Goal: Task Accomplishment & Management: Use online tool/utility

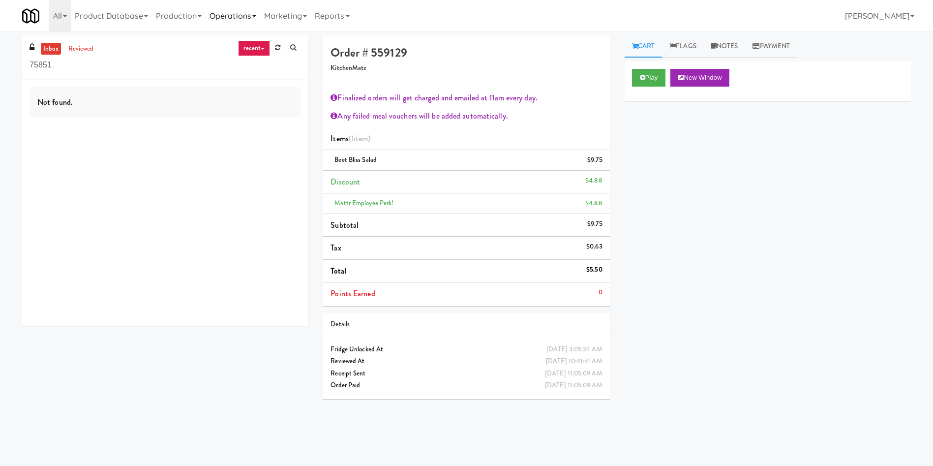
click at [235, 13] on link "Operations" at bounding box center [233, 15] width 55 height 31
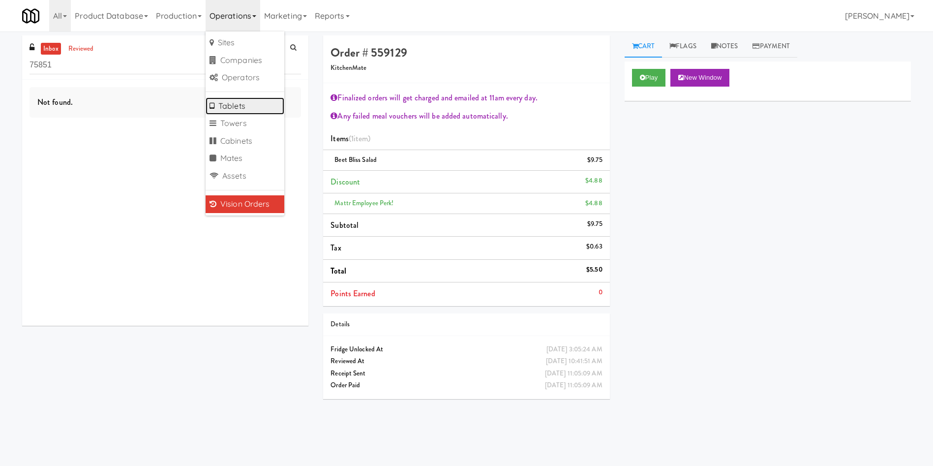
click at [229, 111] on link "Tablets" at bounding box center [245, 106] width 79 height 18
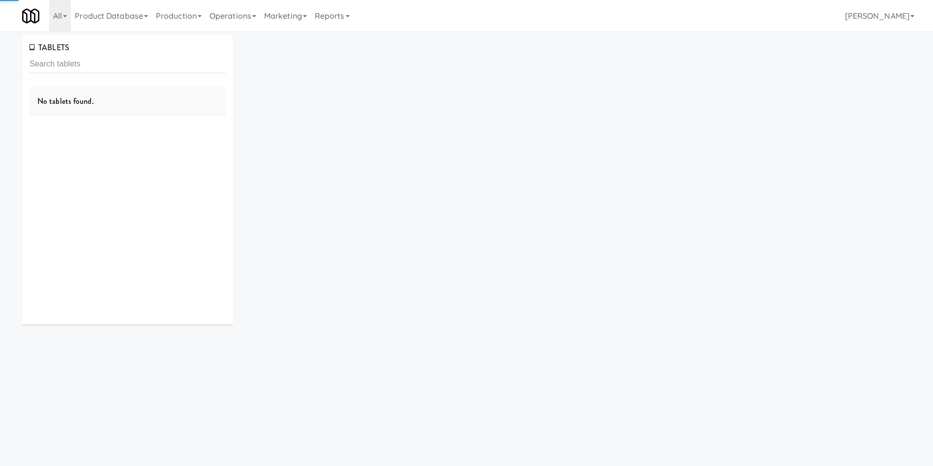
click at [122, 73] on input "text" at bounding box center [128, 64] width 196 height 18
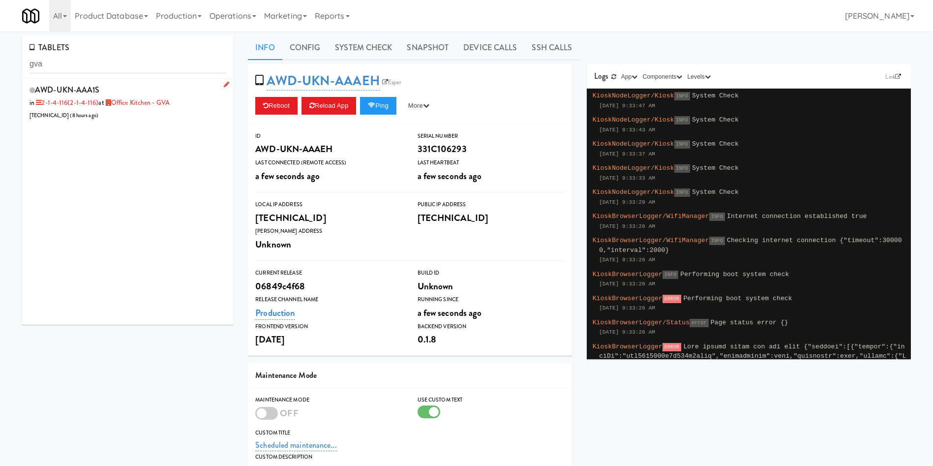
type input "gva"
click at [159, 111] on div "AWD-UKN-AAA1S in 2-1-4-116 (2-1-4-116) at Office Kitchen - GVA [TECHNICAL_ID] (…" at bounding box center [128, 102] width 196 height 39
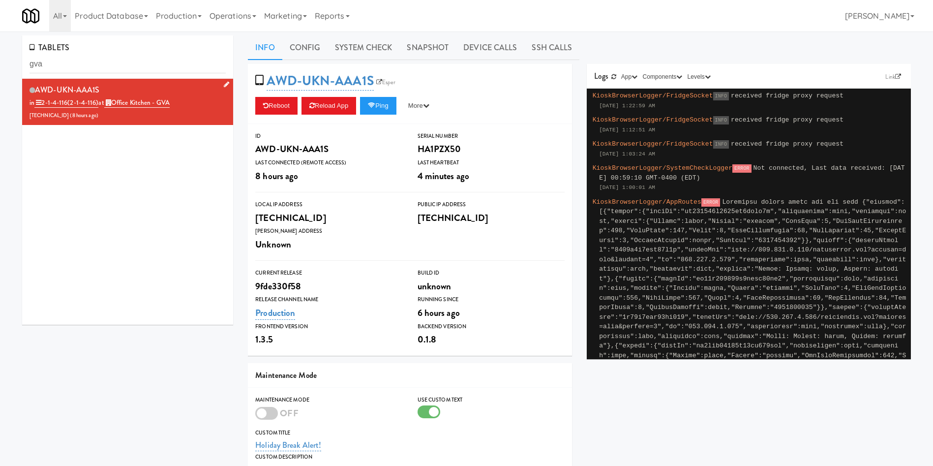
drag, startPoint x: 120, startPoint y: 94, endPoint x: 36, endPoint y: 94, distance: 83.6
click at [36, 94] on div "AWD-UKN-AAA1S in 2-1-4-116 (2-1-4-116) at Office Kitchen - GVA [TECHNICAL_ID] (…" at bounding box center [128, 102] width 196 height 39
copy span "AWD-UKN-AAA1S"
click at [405, 49] on link "Snapshot" at bounding box center [427, 47] width 57 height 25
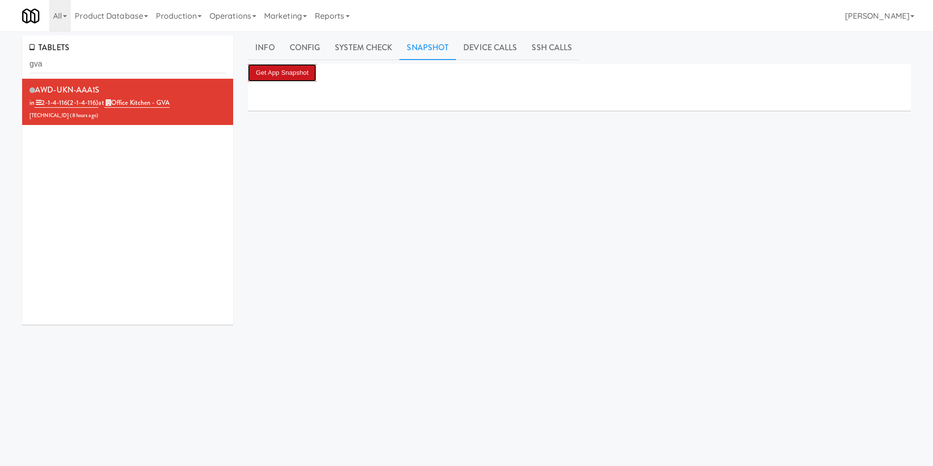
click at [312, 80] on button "Get App Snapshot" at bounding box center [282, 73] width 68 height 18
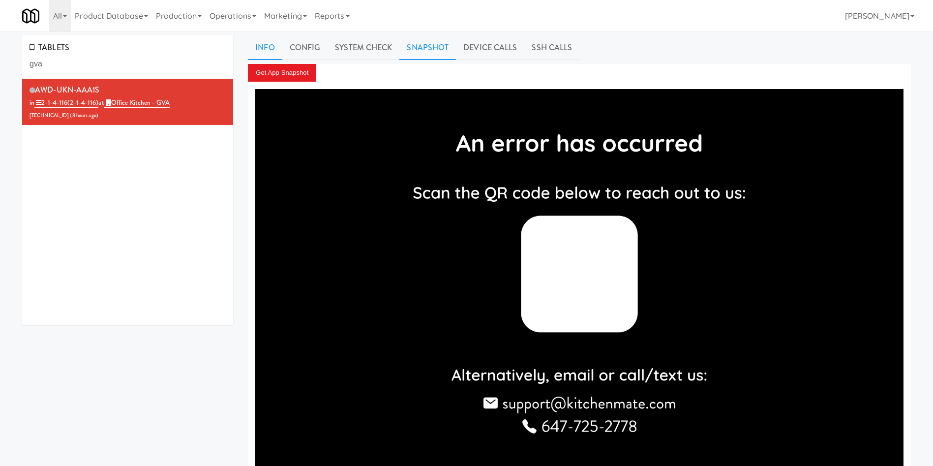
click at [274, 48] on link "Info" at bounding box center [265, 47] width 34 height 25
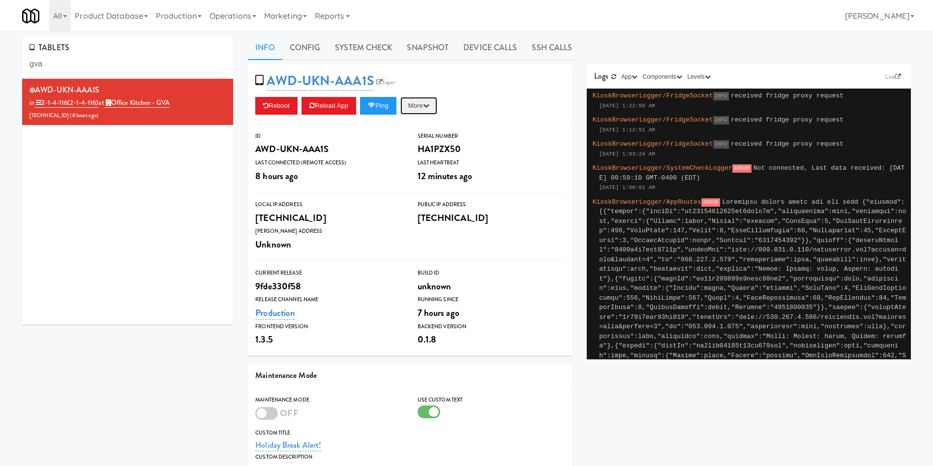
drag, startPoint x: 414, startPoint y: 106, endPoint x: 417, endPoint y: 118, distance: 13.2
click at [415, 106] on button "More" at bounding box center [418, 106] width 37 height 18
click at [415, 147] on link "Restart Server" at bounding box center [396, 143] width 89 height 18
click at [424, 42] on link "Snapshot" at bounding box center [427, 47] width 57 height 25
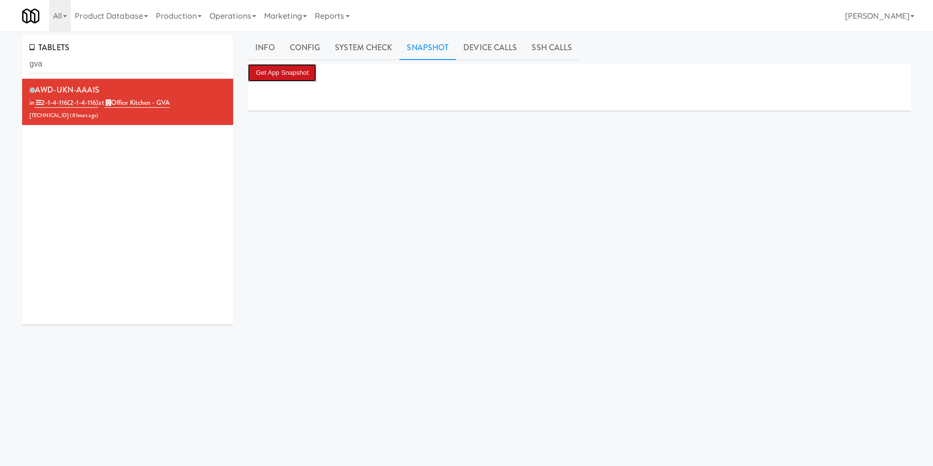
click at [295, 80] on button "Get App Snapshot" at bounding box center [282, 73] width 68 height 18
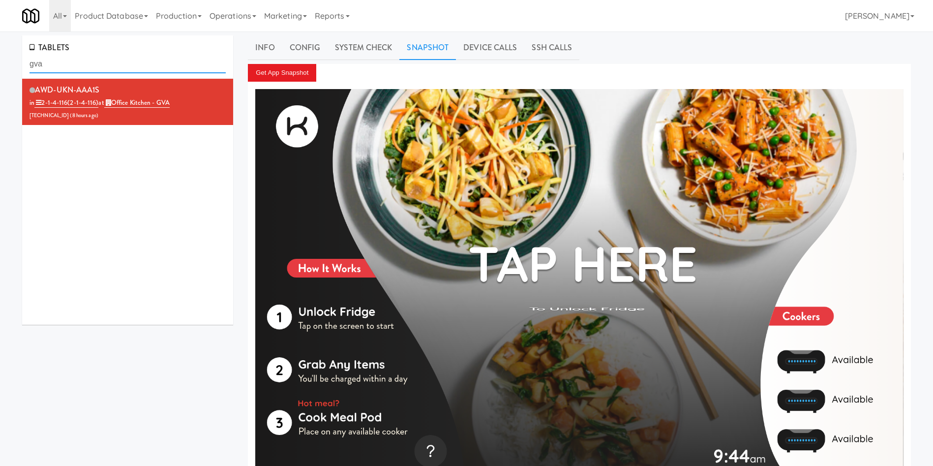
drag, startPoint x: 105, startPoint y: 69, endPoint x: 0, endPoint y: 67, distance: 105.2
click at [0, 67] on div "TABLETS gva AWD-UKN-AAA1S in 2-1-4-116 (2-1-4-116) at Office Kitchen - GVA [TEC…" at bounding box center [466, 263] width 933 height 457
click at [140, 64] on input "gva" at bounding box center [128, 64] width 196 height 18
click at [133, 167] on div "AWD-UKN-AAA1S in 2-1-4-116 (2-1-4-116) at Office Kitchen - GVA [TECHNICAL_ID] (…" at bounding box center [127, 202] width 211 height 246
click at [136, 67] on input "gva" at bounding box center [128, 64] width 196 height 18
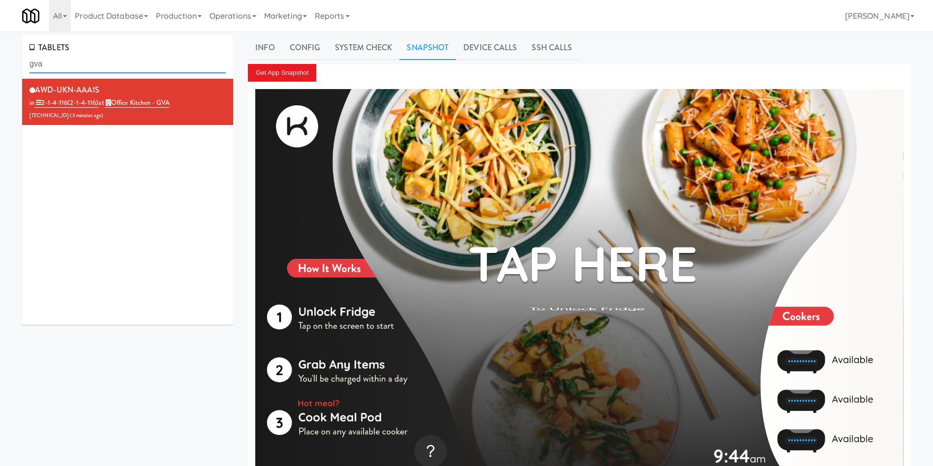
drag, startPoint x: 95, startPoint y: 60, endPoint x: 0, endPoint y: 60, distance: 95.4
click at [0, 60] on div "TABLETS gva AWD-UKN-AAA1S in 2-1-4-116 (2-1-4-116) at Office Kitchen - GVA [TEC…" at bounding box center [466, 263] width 933 height 457
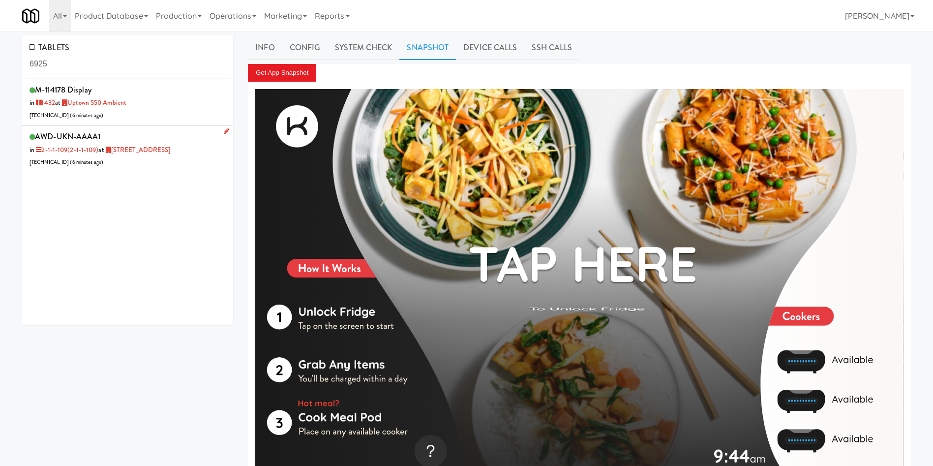
click at [174, 164] on div "AWD-UKN-AAAA1 in 2-1-1-109 (2-1-1-109) at [STREET_ADDRESS] [TECHNICAL_ID] ( 6 m…" at bounding box center [128, 148] width 196 height 39
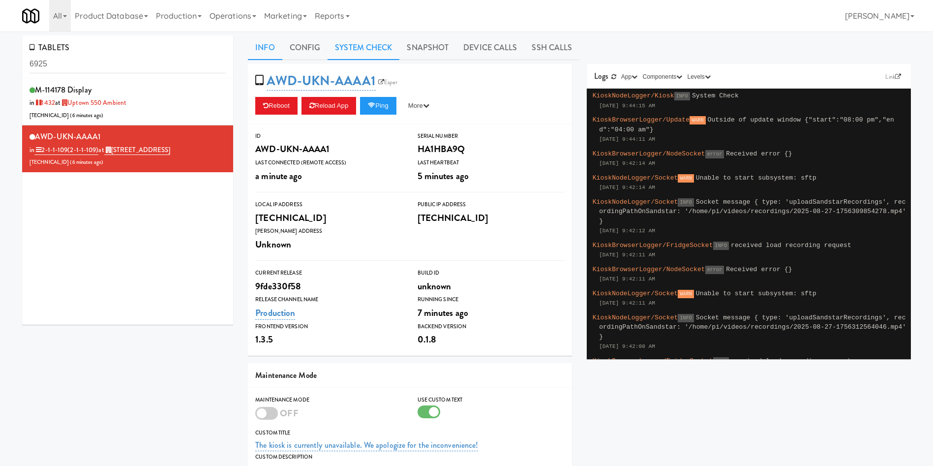
click at [379, 37] on link "System Check" at bounding box center [363, 47] width 72 height 25
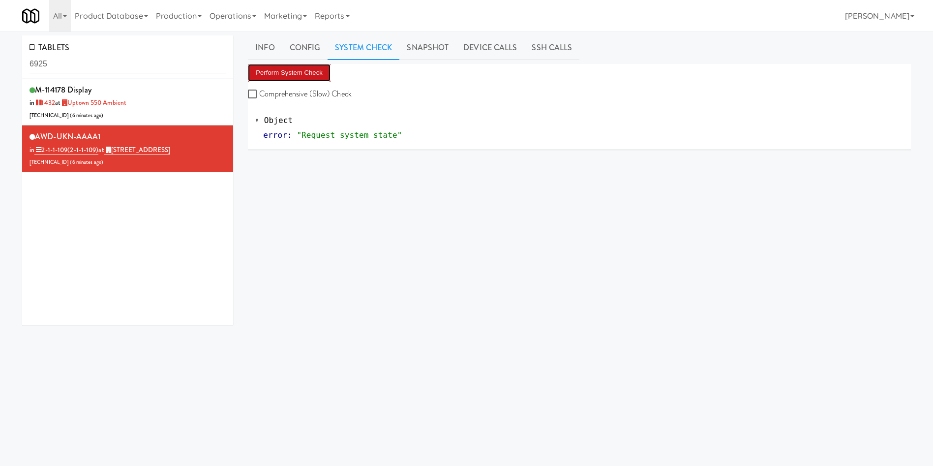
click at [301, 79] on button "Perform System Check" at bounding box center [289, 73] width 83 height 18
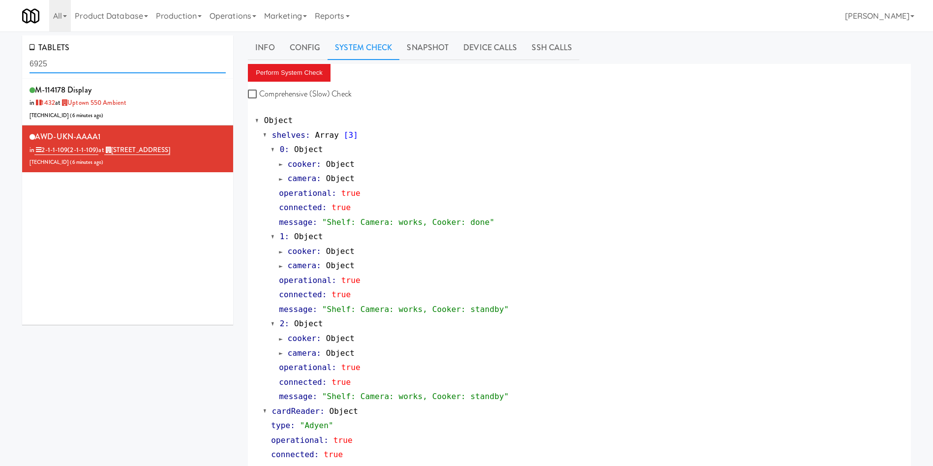
drag, startPoint x: 90, startPoint y: 68, endPoint x: 0, endPoint y: 64, distance: 90.6
click at [0, 64] on div "TABLETS 6925 M-114178 Display in [DATE] at [GEOGRAPHIC_DATA] 550 Ambient [TECHN…" at bounding box center [466, 473] width 933 height 877
type input "f"
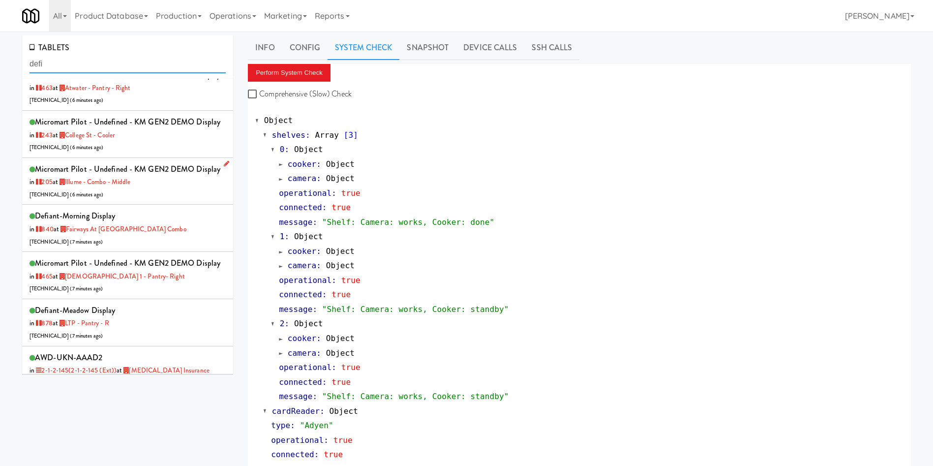
scroll to position [148, 0]
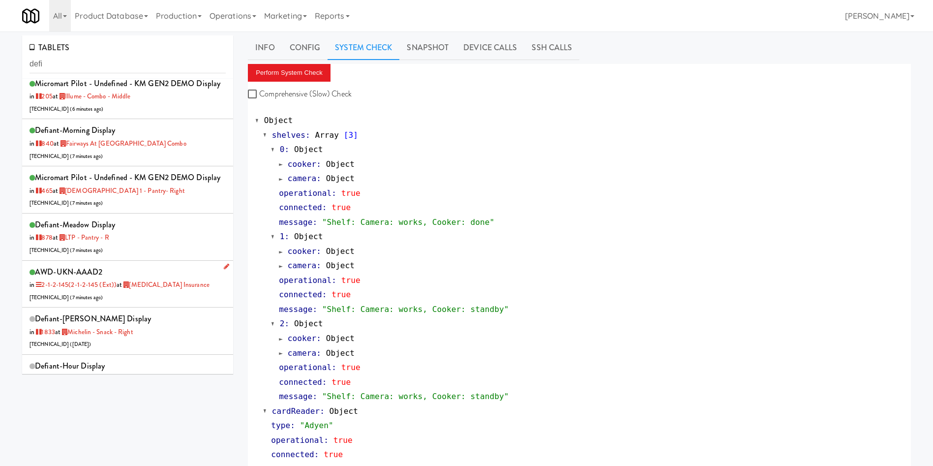
click at [161, 303] on div "AWD-UKN-AAAD2 in 2-1-2-145 (2-1-2-145 (ext)) at [MEDICAL_DATA] Insurance [TECHN…" at bounding box center [128, 284] width 196 height 39
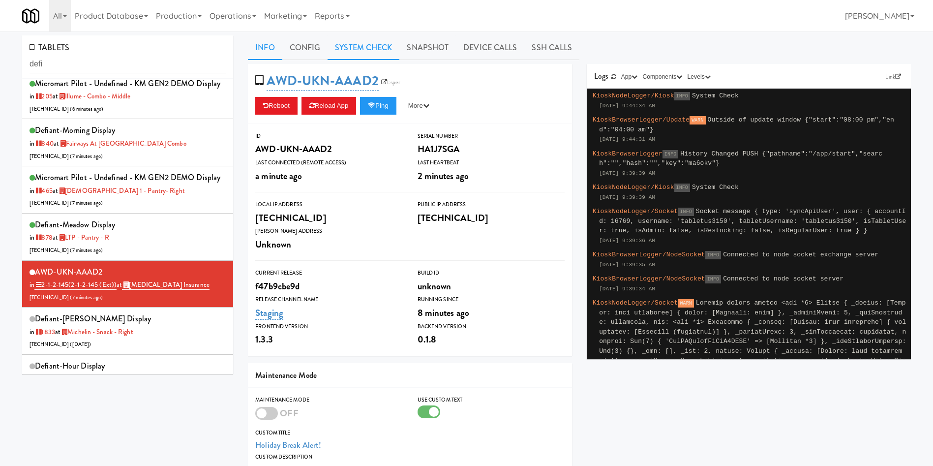
click at [351, 42] on link "System Check" at bounding box center [363, 47] width 72 height 25
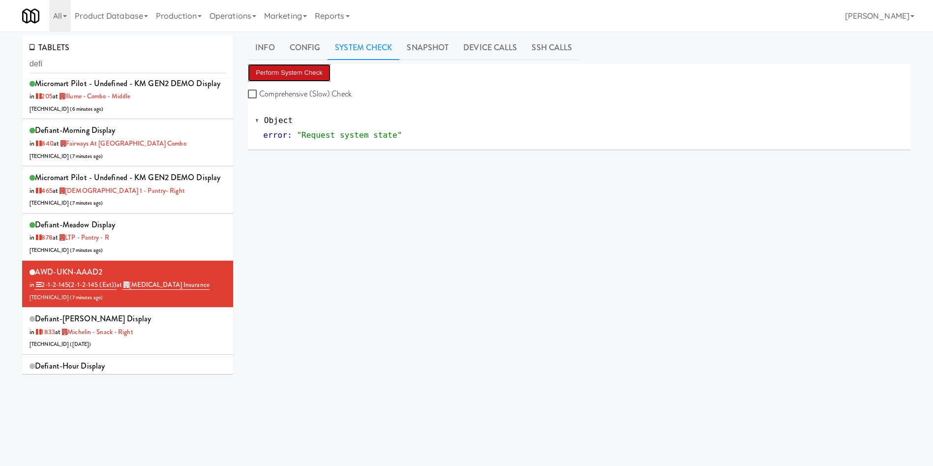
click at [309, 72] on button "Perform System Check" at bounding box center [289, 73] width 83 height 18
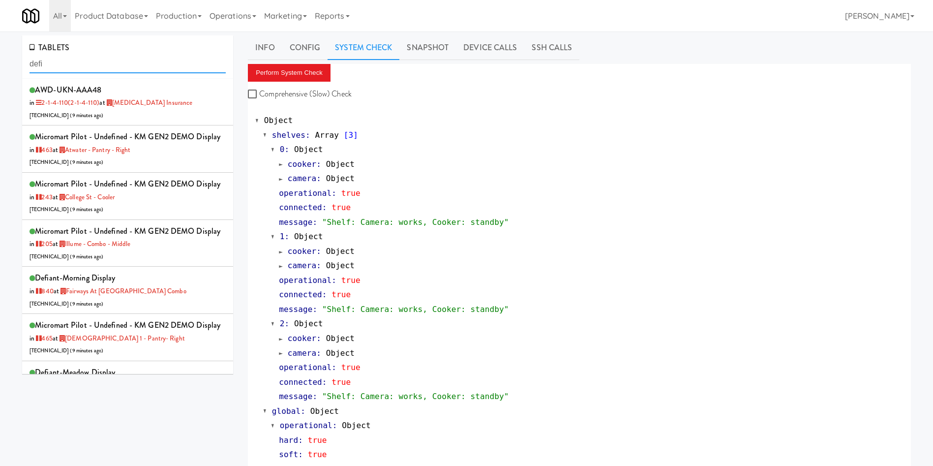
drag, startPoint x: 122, startPoint y: 66, endPoint x: 3, endPoint y: 61, distance: 119.1
click at [0, 61] on div "TABLETS defi AWD-UKN-AAA48 in 2-1-4-110 (2-1-4-110) at [MEDICAL_DATA] Insurance…" at bounding box center [466, 270] width 933 height 470
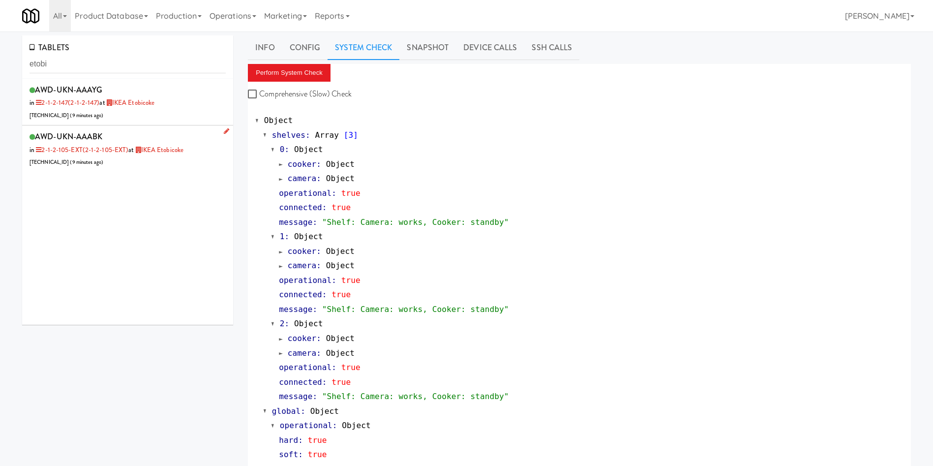
click at [190, 159] on div "AWD-UKN-AAABK in 2-1-2-105-EXT (2-1-2-105-EXT) at IKEA Etobicoke [TECHNICAL_ID]…" at bounding box center [128, 148] width 196 height 39
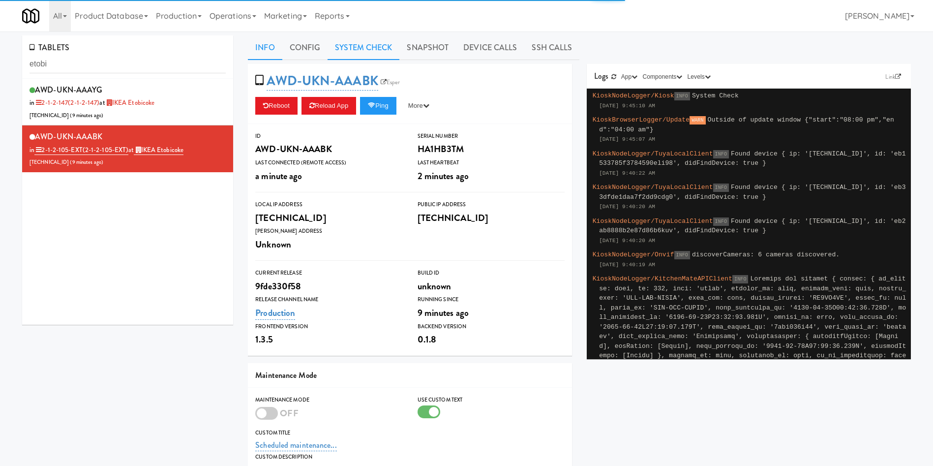
click at [377, 48] on link "System Check" at bounding box center [363, 47] width 72 height 25
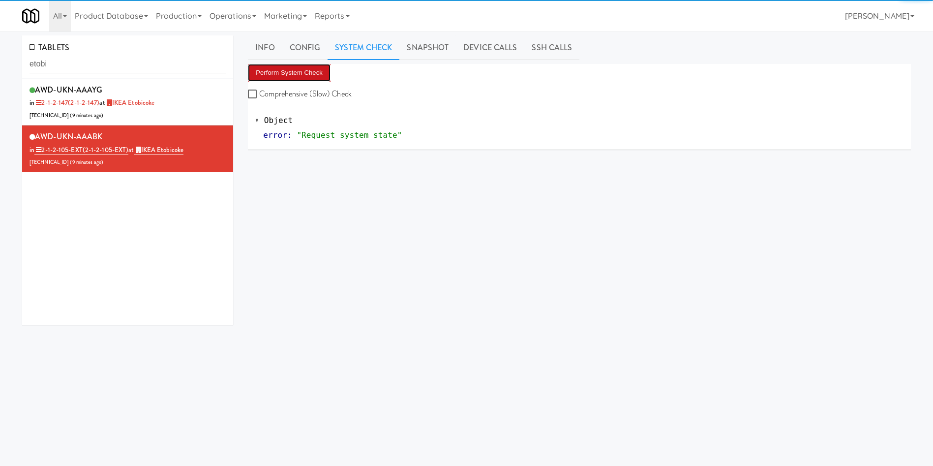
click at [290, 73] on button "Perform System Check" at bounding box center [289, 73] width 83 height 18
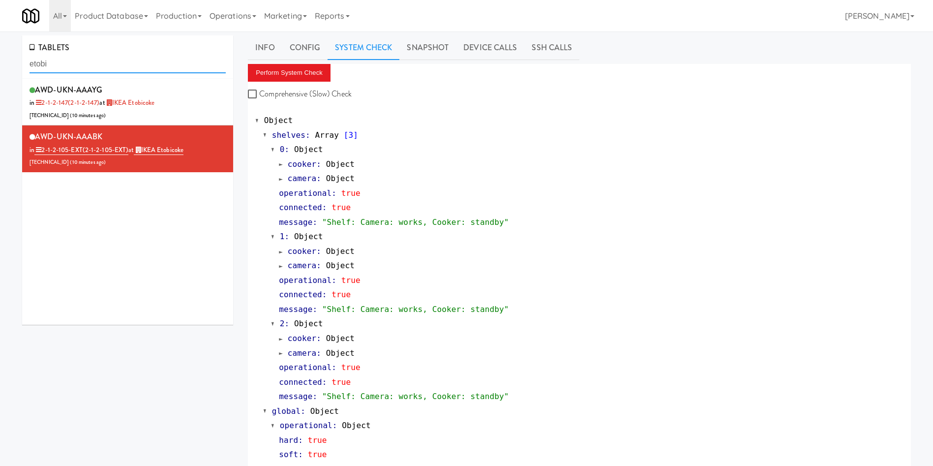
click at [0, 36] on div "TABLETS etobi AWD-UKN-AAAYG in 2-1-2-147 (2-1-2-147) at IKEA Etobicoke [TECHNIC…" at bounding box center [466, 270] width 933 height 470
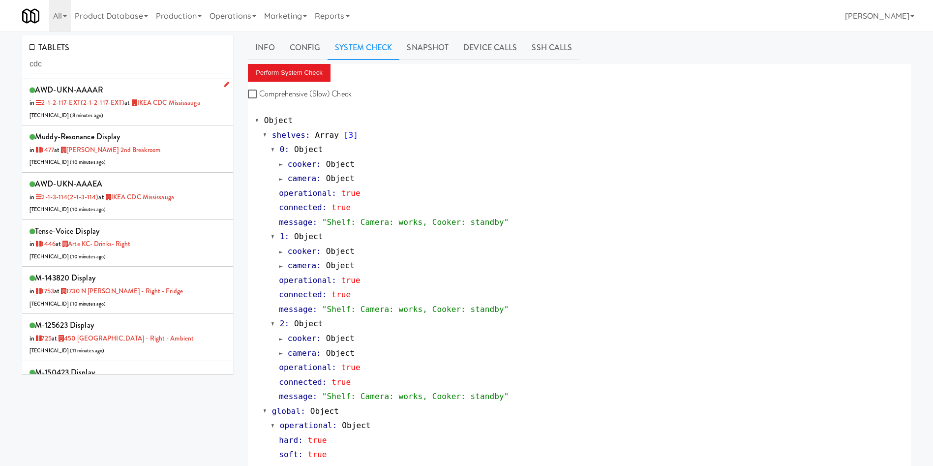
click at [172, 110] on div "AWD-UKN-AAAAR in 2-1-2-117-EXT (2-1-2-117-EXT) at [GEOGRAPHIC_DATA] [TECHNICAL_…" at bounding box center [128, 102] width 196 height 39
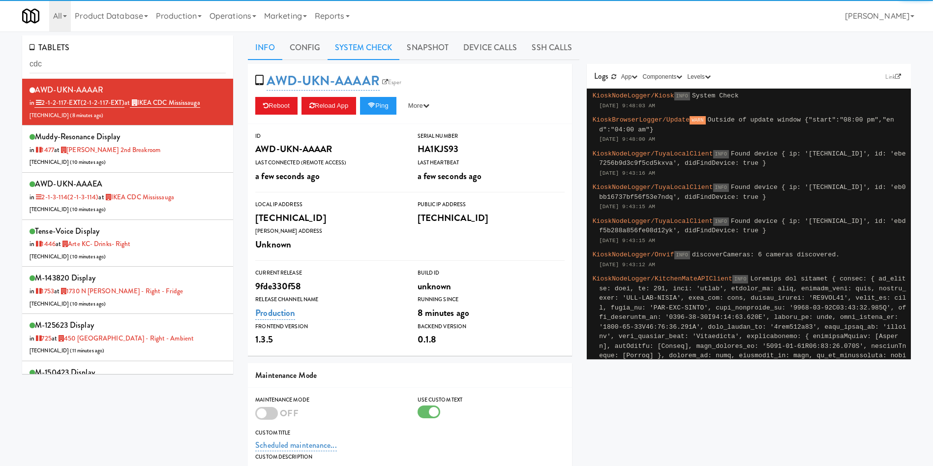
click at [380, 53] on link "System Check" at bounding box center [363, 47] width 72 height 25
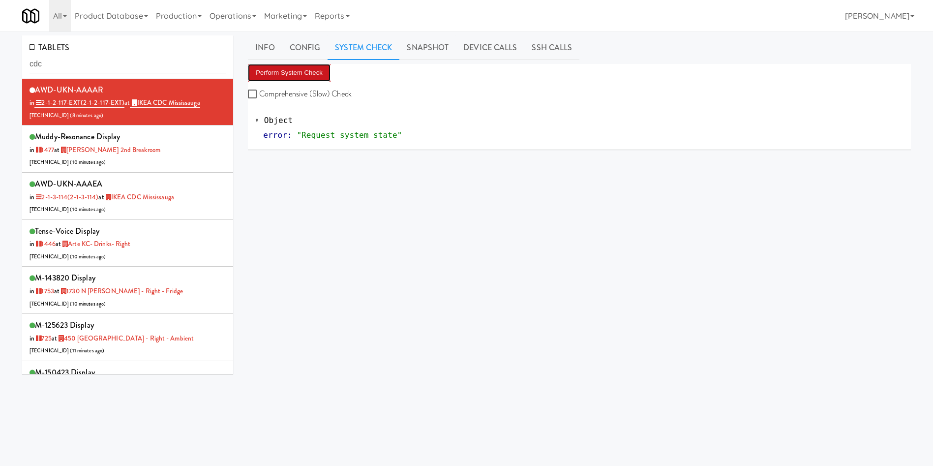
click at [276, 70] on button "Perform System Check" at bounding box center [289, 73] width 83 height 18
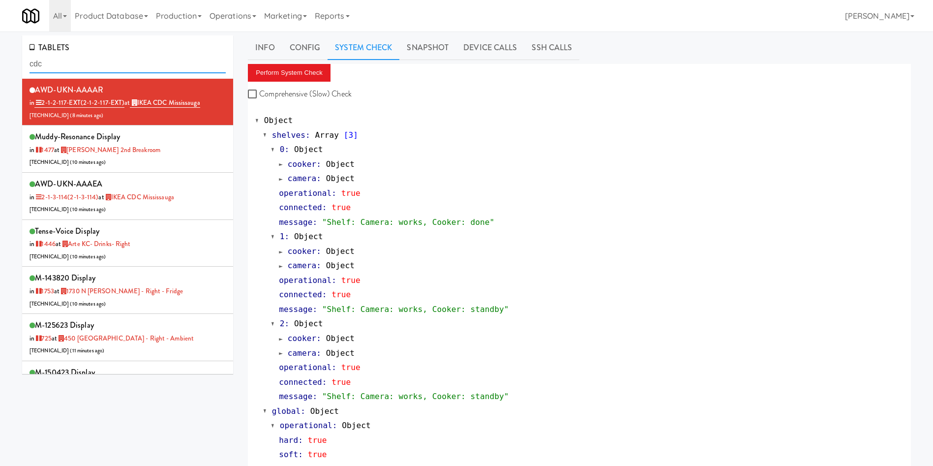
drag, startPoint x: 114, startPoint y: 65, endPoint x: 0, endPoint y: 80, distance: 114.6
click at [0, 80] on div "TABLETS cdc AWD-UKN-AAAAR in 2-1-2-117-EXT (2-1-2-117-EXT) at IKEA CDC [GEOGRAP…" at bounding box center [466, 270] width 933 height 470
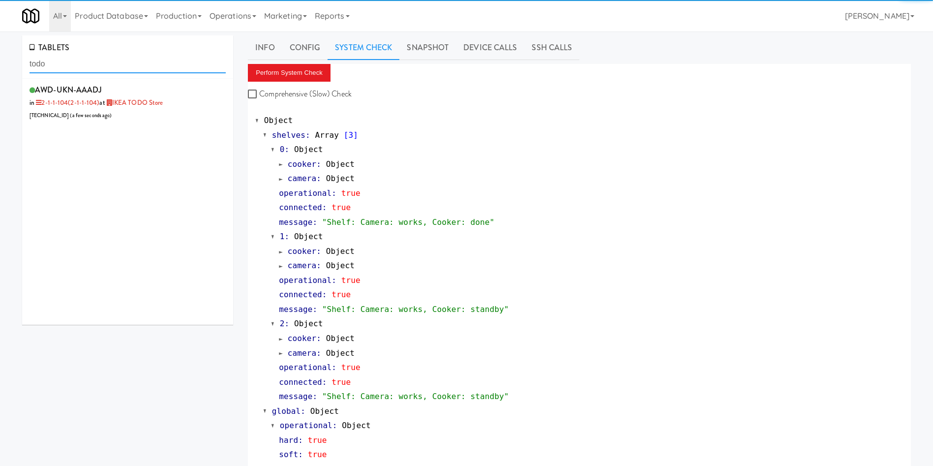
type input "todo"
click at [167, 125] on div "AWD-UKN-AAADJ in 2-1-1-104 (2-1-1-104) at IKEA TODO Store [TECHNICAL_ID] ( a fe…" at bounding box center [127, 202] width 211 height 246
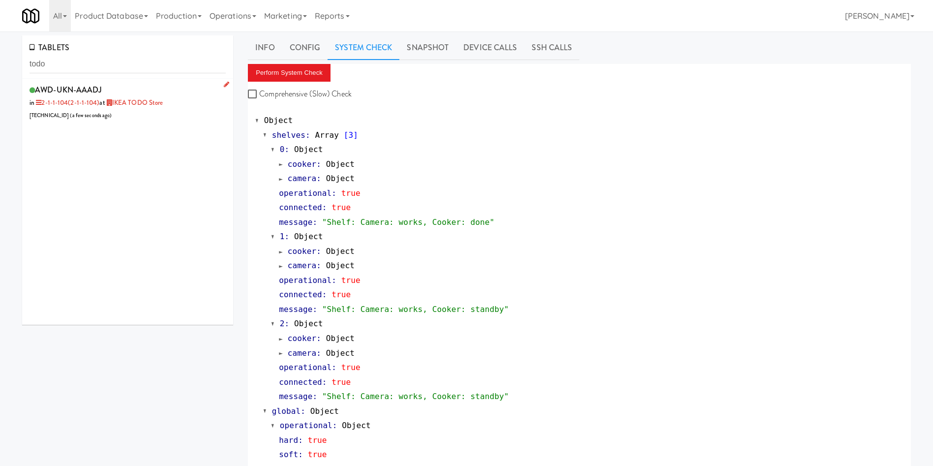
click at [172, 106] on div "AWD-UKN-AAADJ in 2-1-1-104 (2-1-1-104) at IKEA TODO Store [TECHNICAL_ID] ( a fe…" at bounding box center [128, 102] width 196 height 39
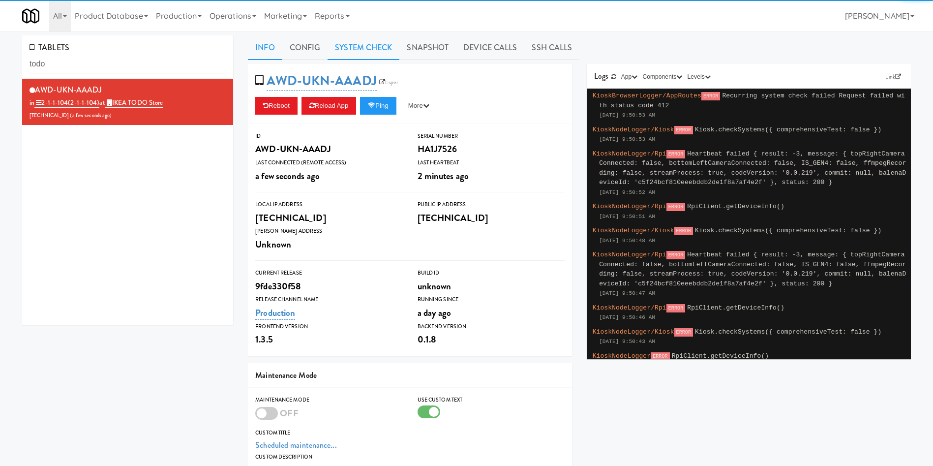
click at [372, 49] on link "System Check" at bounding box center [363, 47] width 72 height 25
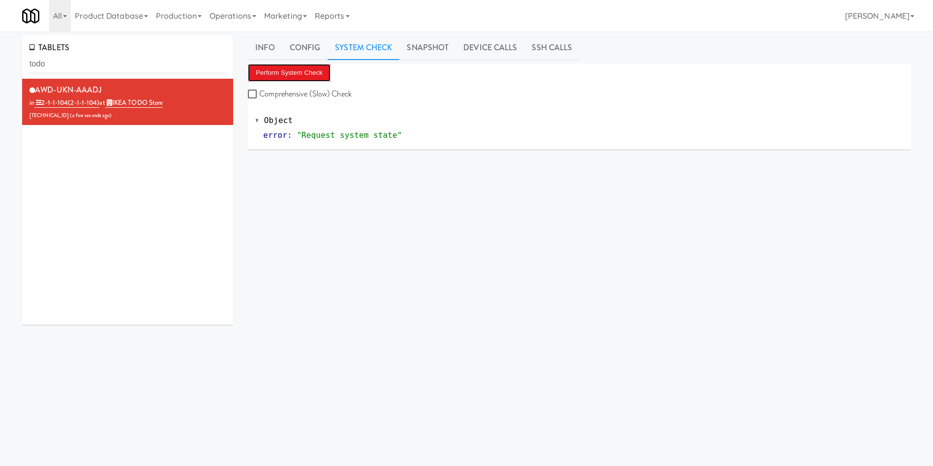
click at [290, 76] on button "Perform System Check" at bounding box center [289, 73] width 83 height 18
click at [316, 67] on button "Perform System Check" at bounding box center [289, 73] width 83 height 18
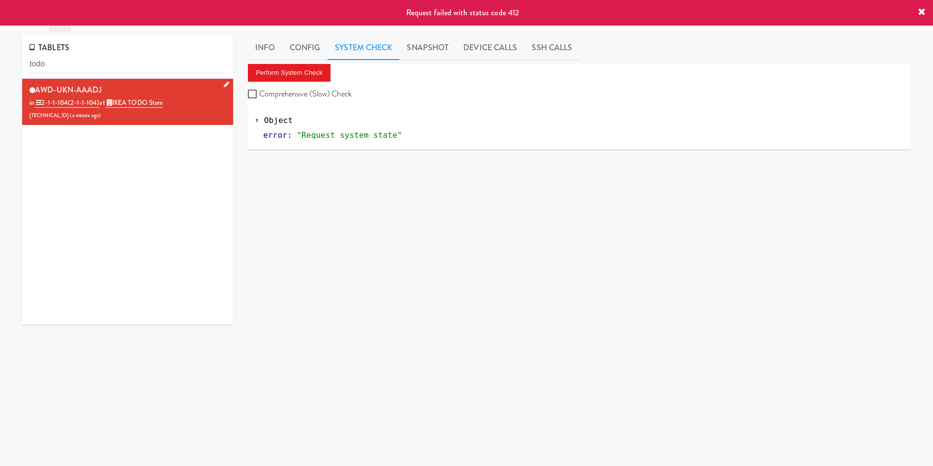
drag, startPoint x: 123, startPoint y: 89, endPoint x: 37, endPoint y: 92, distance: 86.1
click at [37, 92] on div "AWD-UKN-AAADJ in 2-1-1-104 (2-1-1-104) at IKEA TODO Store [TECHNICAL_ID] ( a mi…" at bounding box center [128, 102] width 196 height 39
copy span "AWD-UKN-AAADJ"
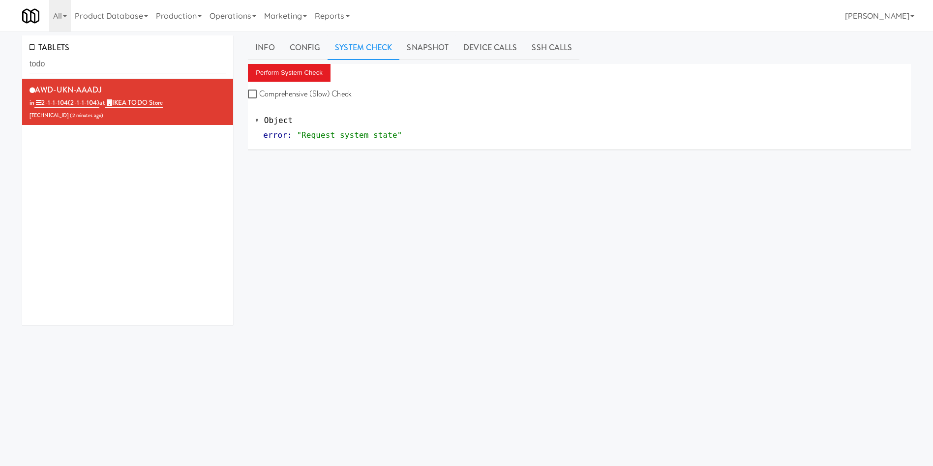
copy span "AWD-UKN-AAADJ"
drag, startPoint x: 98, startPoint y: 60, endPoint x: 20, endPoint y: 61, distance: 78.2
click at [0, 61] on div "TABLETS todo AWD-UKN-AAADJ in 2-1-1-104 (2-1-1-104) at IKEA TODO Store [TECHNIC…" at bounding box center [466, 233] width 933 height 397
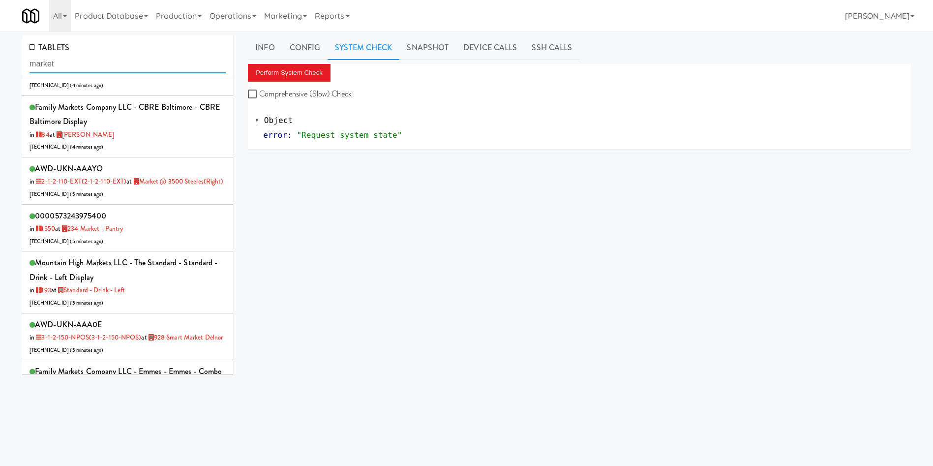
scroll to position [664, 0]
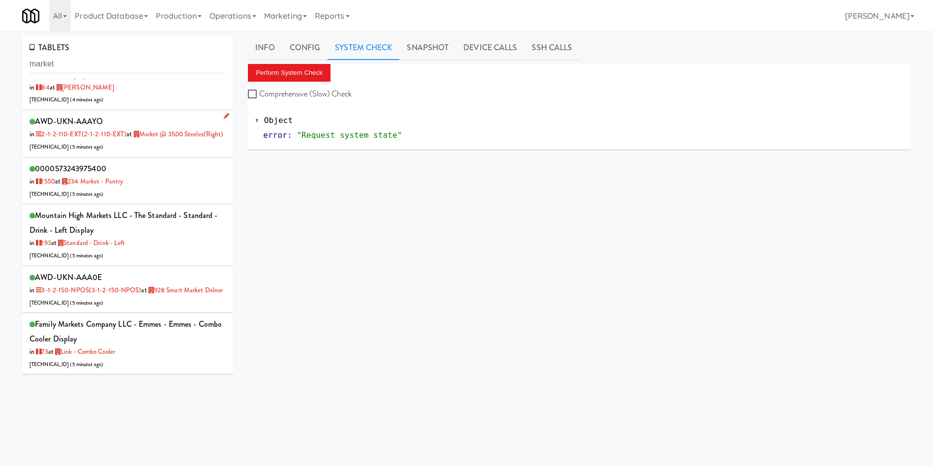
click at [143, 153] on div "AWD-UKN-AAAYO in 2-1-2-110-EXT (2-1-2-110-EXT) at Market @ 3500 Steeles(Right) …" at bounding box center [128, 133] width 196 height 39
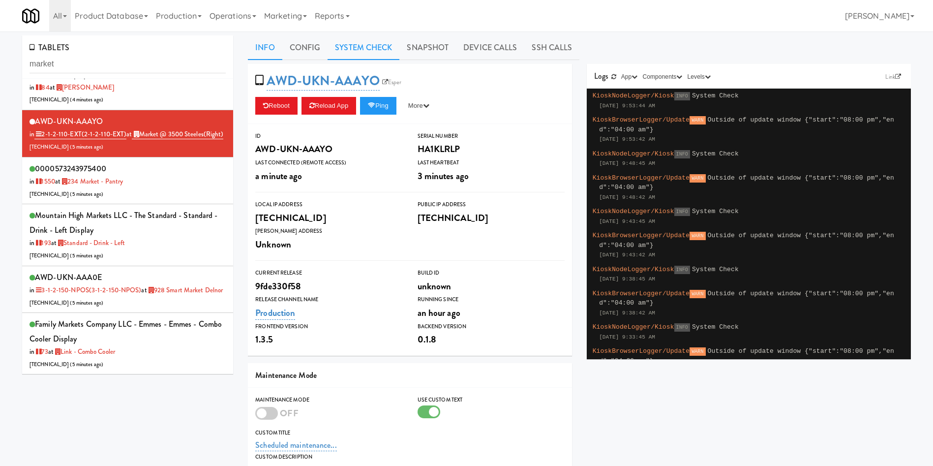
click at [370, 55] on link "System Check" at bounding box center [363, 47] width 72 height 25
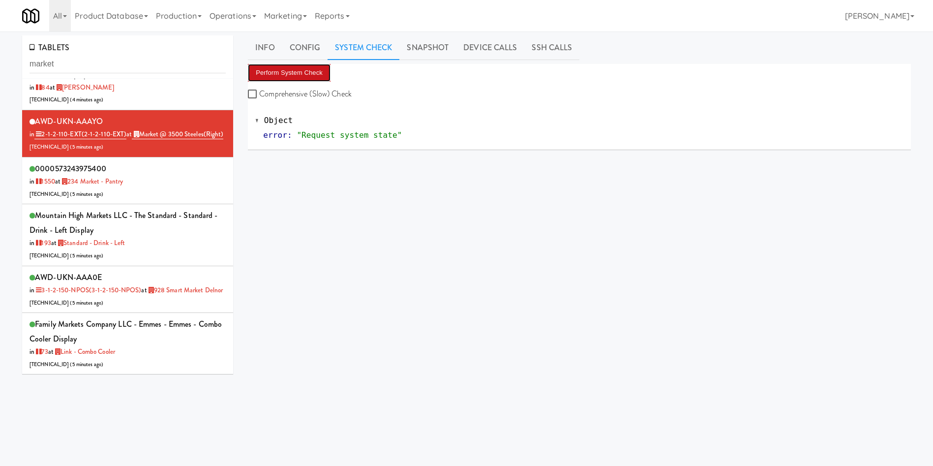
click at [295, 69] on button "Perform System Check" at bounding box center [289, 73] width 83 height 18
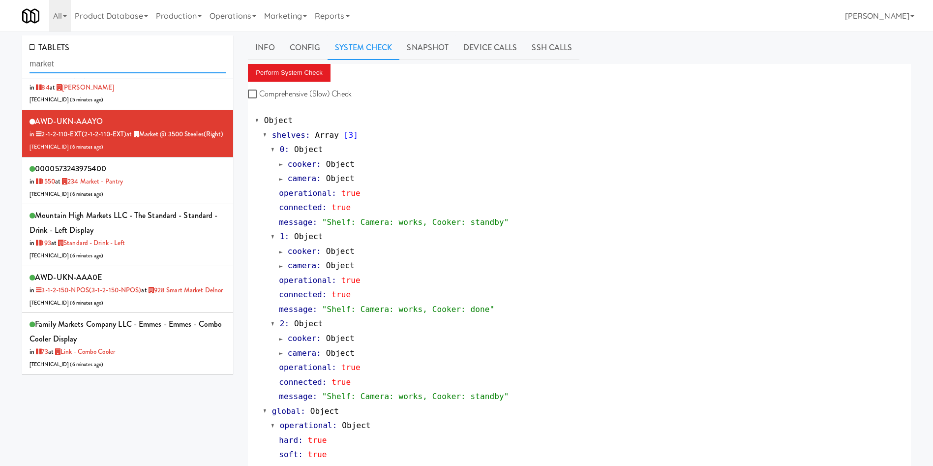
drag, startPoint x: 114, startPoint y: 60, endPoint x: 0, endPoint y: 76, distance: 114.7
click at [0, 76] on div "TABLETS market Mountain High Markets LLC - [GEOGRAPHIC_DATA] - Elara - Cooler -…" at bounding box center [466, 270] width 933 height 470
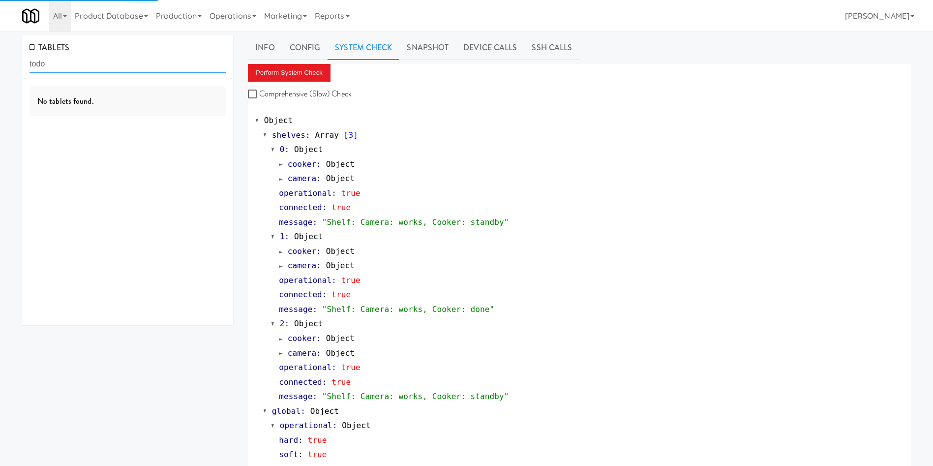
type input "todo"
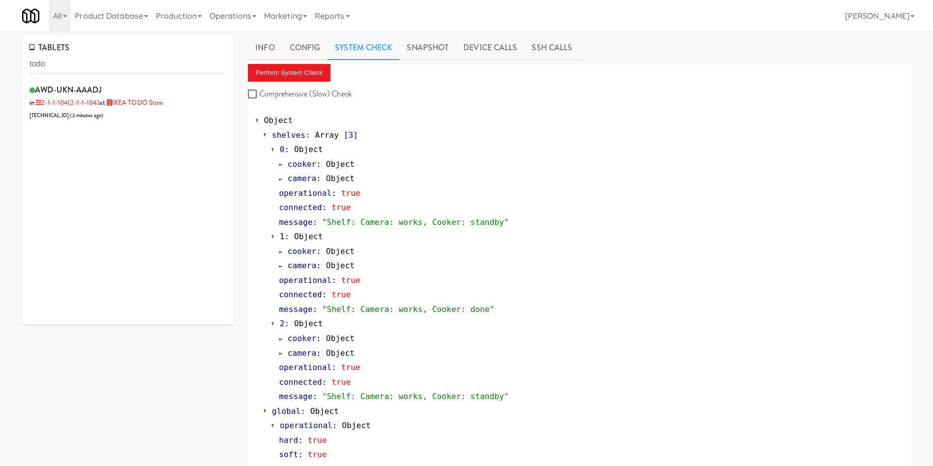
click at [186, 126] on div "AWD-UKN-AAADJ in 2-1-1-104 (2-1-1-104) at IKEA TODO Store [TECHNICAL_ID] ( 2 mi…" at bounding box center [127, 202] width 211 height 246
click at [187, 112] on div "AWD-UKN-AAADJ in 2-1-1-104 (2-1-1-104) at IKEA TODO Store [TECHNICAL_ID] ( 2 mi…" at bounding box center [128, 102] width 196 height 39
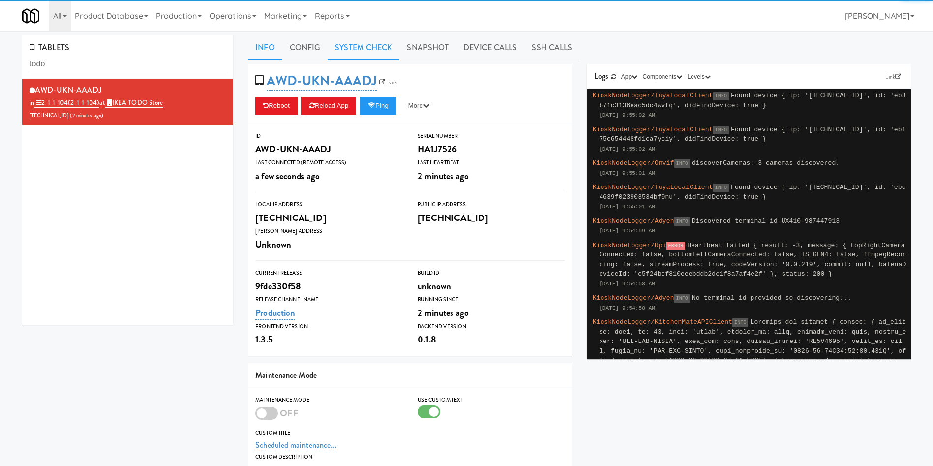
click at [366, 53] on link "System Check" at bounding box center [363, 47] width 72 height 25
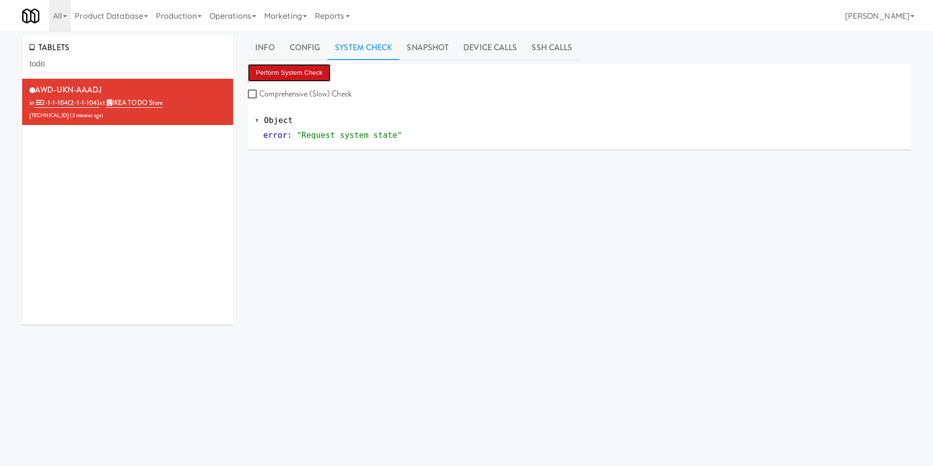
click at [304, 78] on button "Perform System Check" at bounding box center [289, 73] width 83 height 18
